Goal: Use online tool/utility: Utilize a website feature to perform a specific function

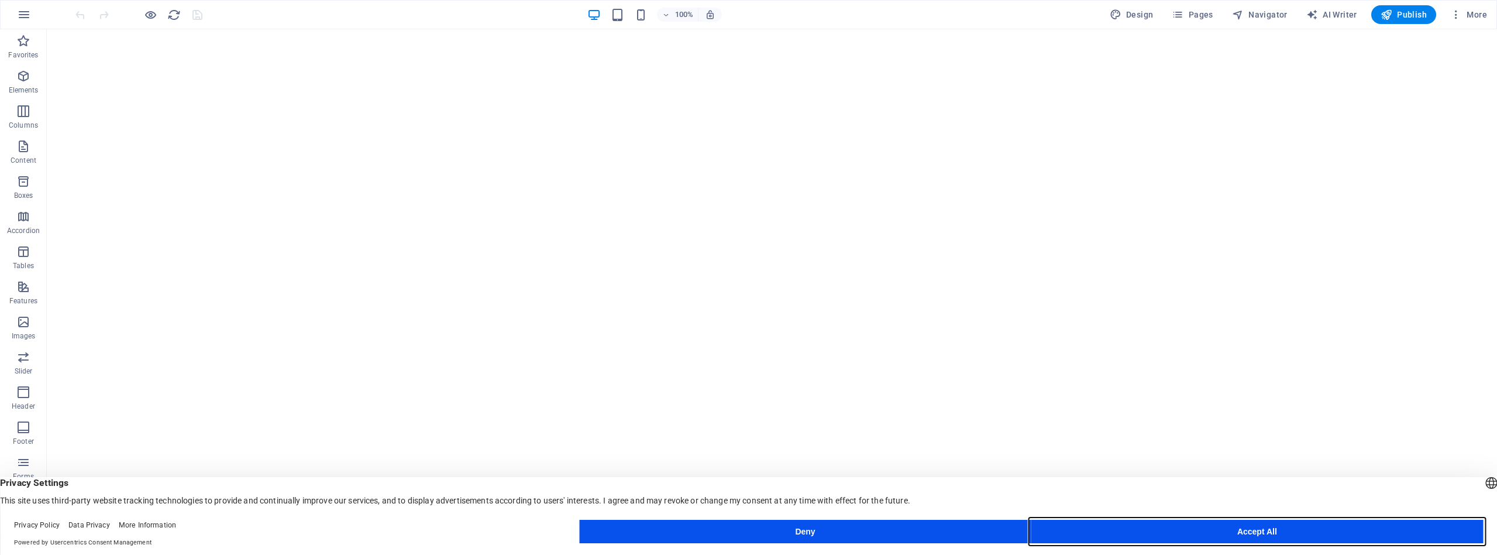
click at [1167, 529] on button "Accept All" at bounding box center [1258, 531] width 452 height 23
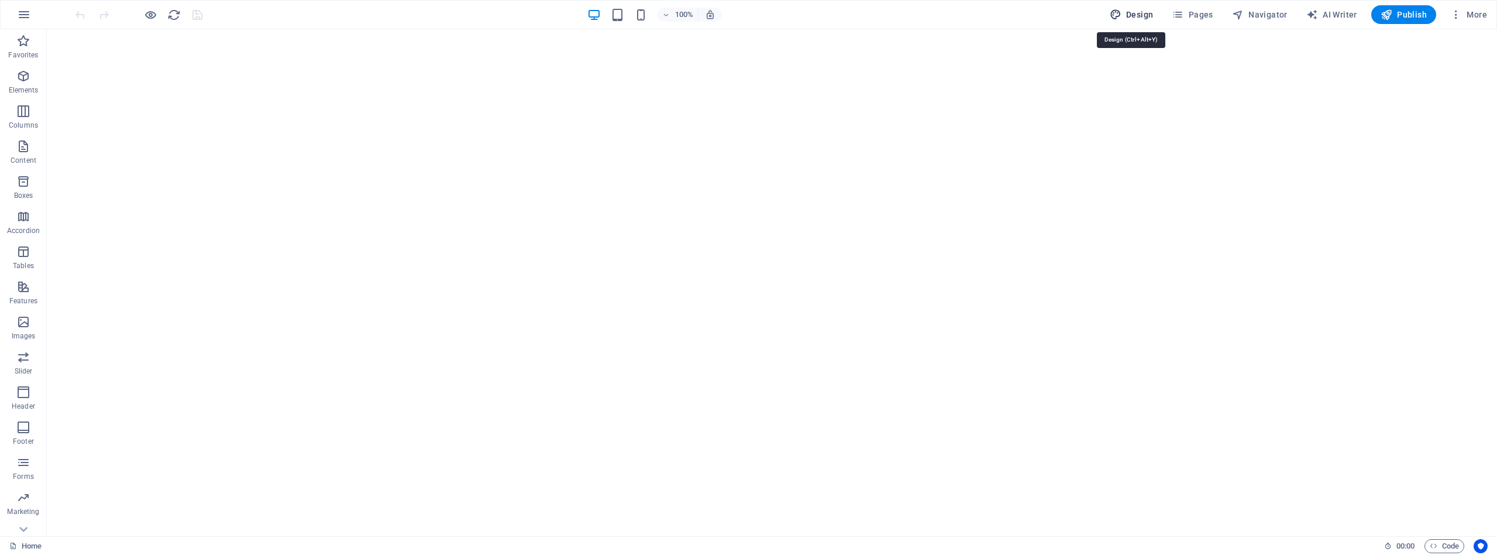
click at [1140, 13] on span "Design" at bounding box center [1132, 15] width 44 height 12
select select "rem"
select select "200"
select select "px"
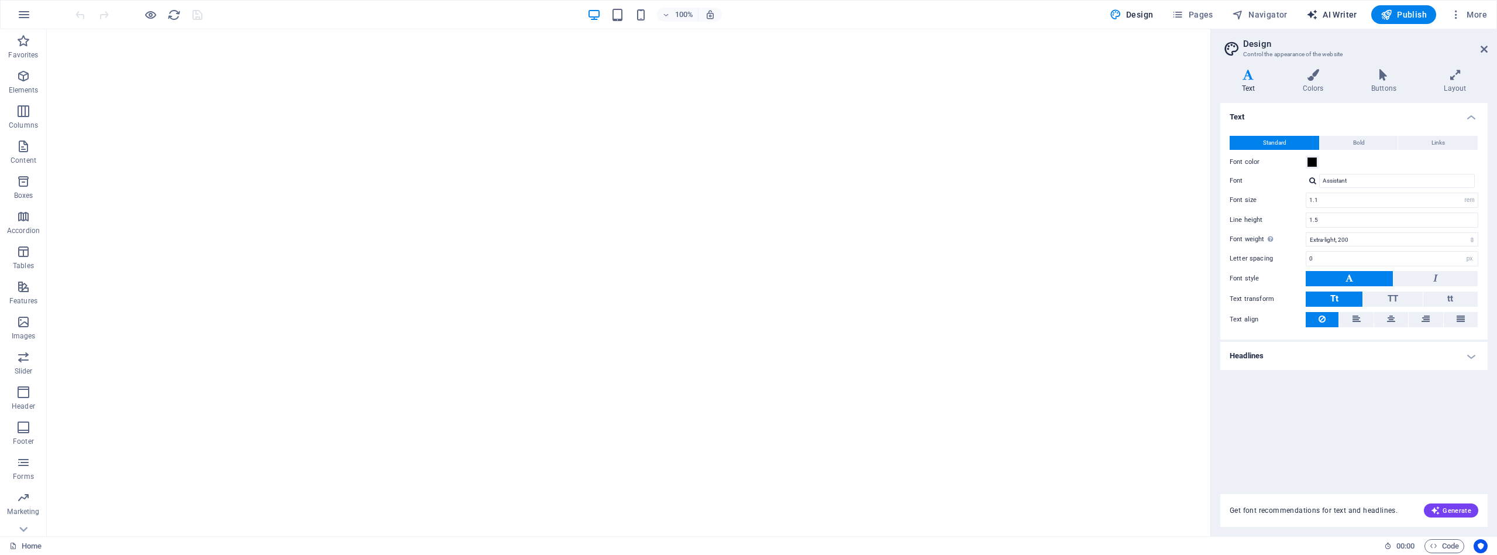
click at [1340, 13] on span "AI Writer" at bounding box center [1332, 15] width 51 height 12
select select "English"
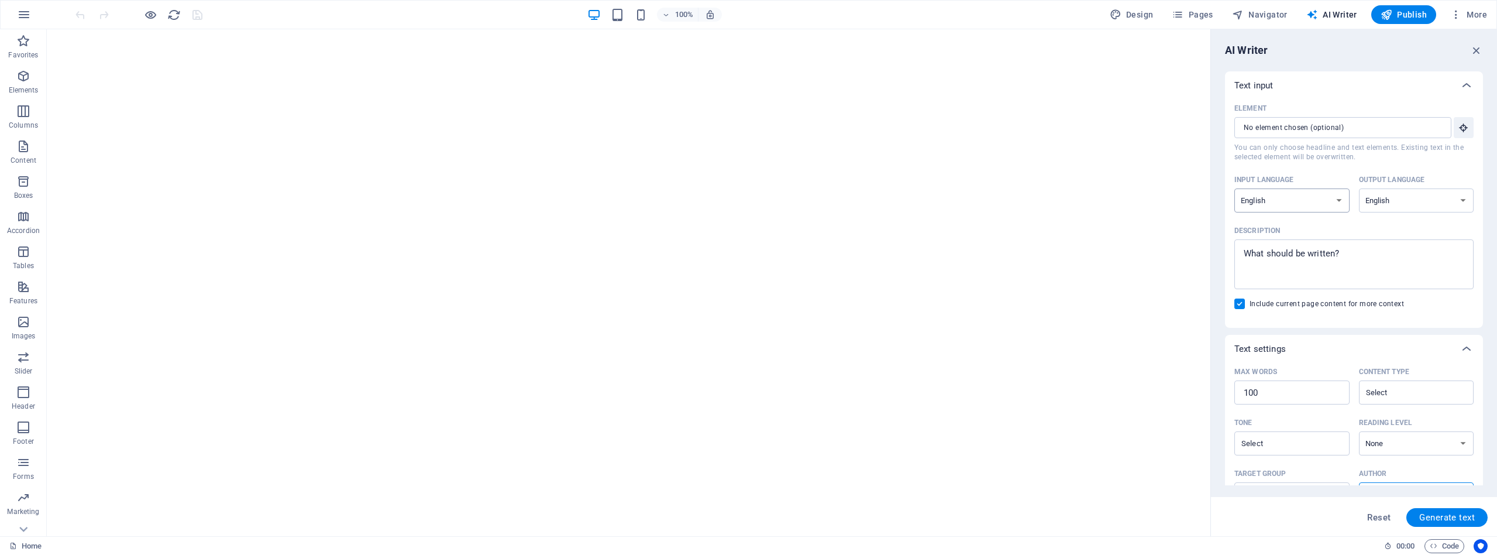
click at [1311, 201] on select "Albanian Arabic Armenian Awadhi Azerbaijani Bashkir Basque Belarusian Bengali B…" at bounding box center [1292, 200] width 115 height 24
